Goal: Information Seeking & Learning: Learn about a topic

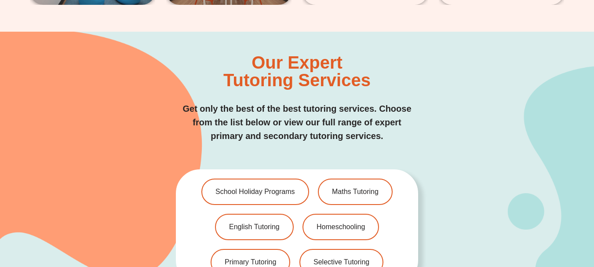
scroll to position [1803, 0]
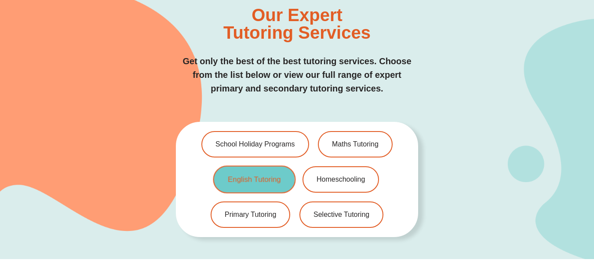
click at [223, 166] on link "English Tutoring" at bounding box center [254, 180] width 83 height 28
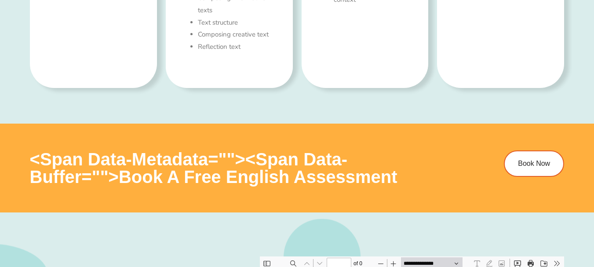
type input "*"
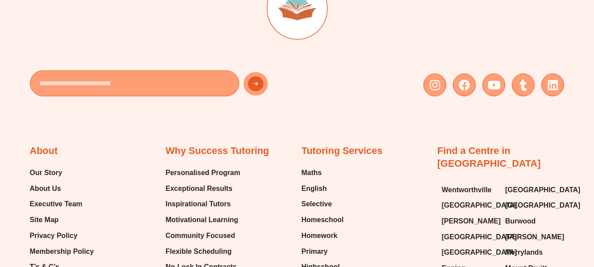
scroll to position [3166, 0]
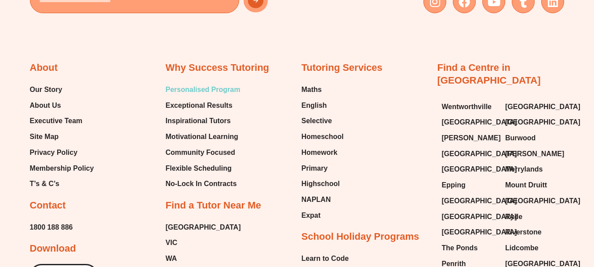
click at [202, 91] on span "Personalised Program" at bounding box center [203, 89] width 75 height 13
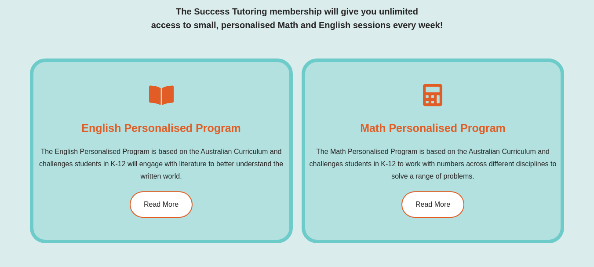
scroll to position [481, 0]
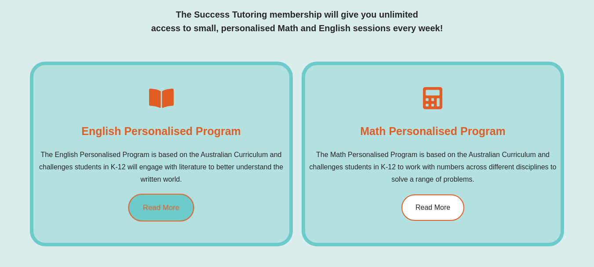
click at [159, 208] on span "Read More" at bounding box center [161, 207] width 37 height 7
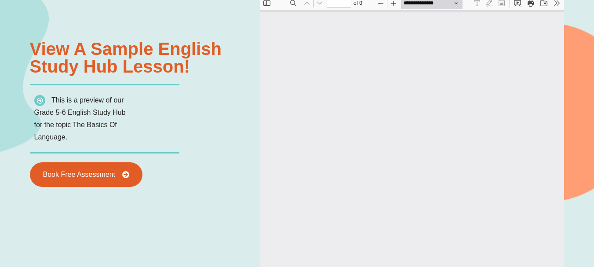
scroll to position [4, 0]
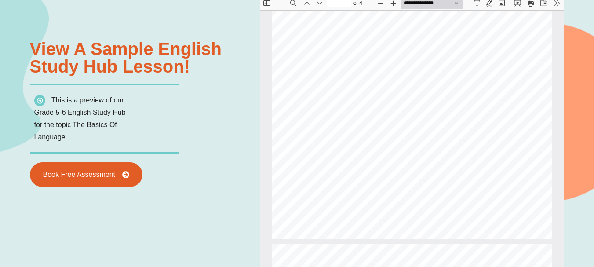
type input "*"
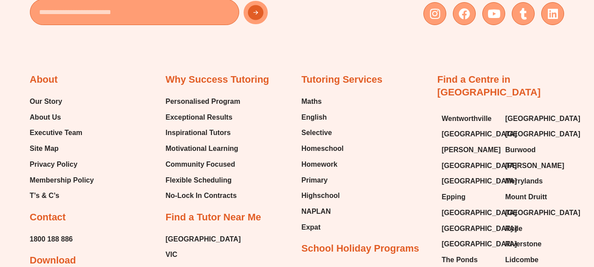
scroll to position [3162, 0]
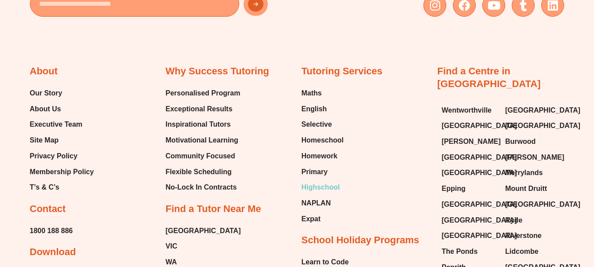
click at [316, 189] on span "Highschool" at bounding box center [321, 187] width 38 height 13
